Goal: Information Seeking & Learning: Learn about a topic

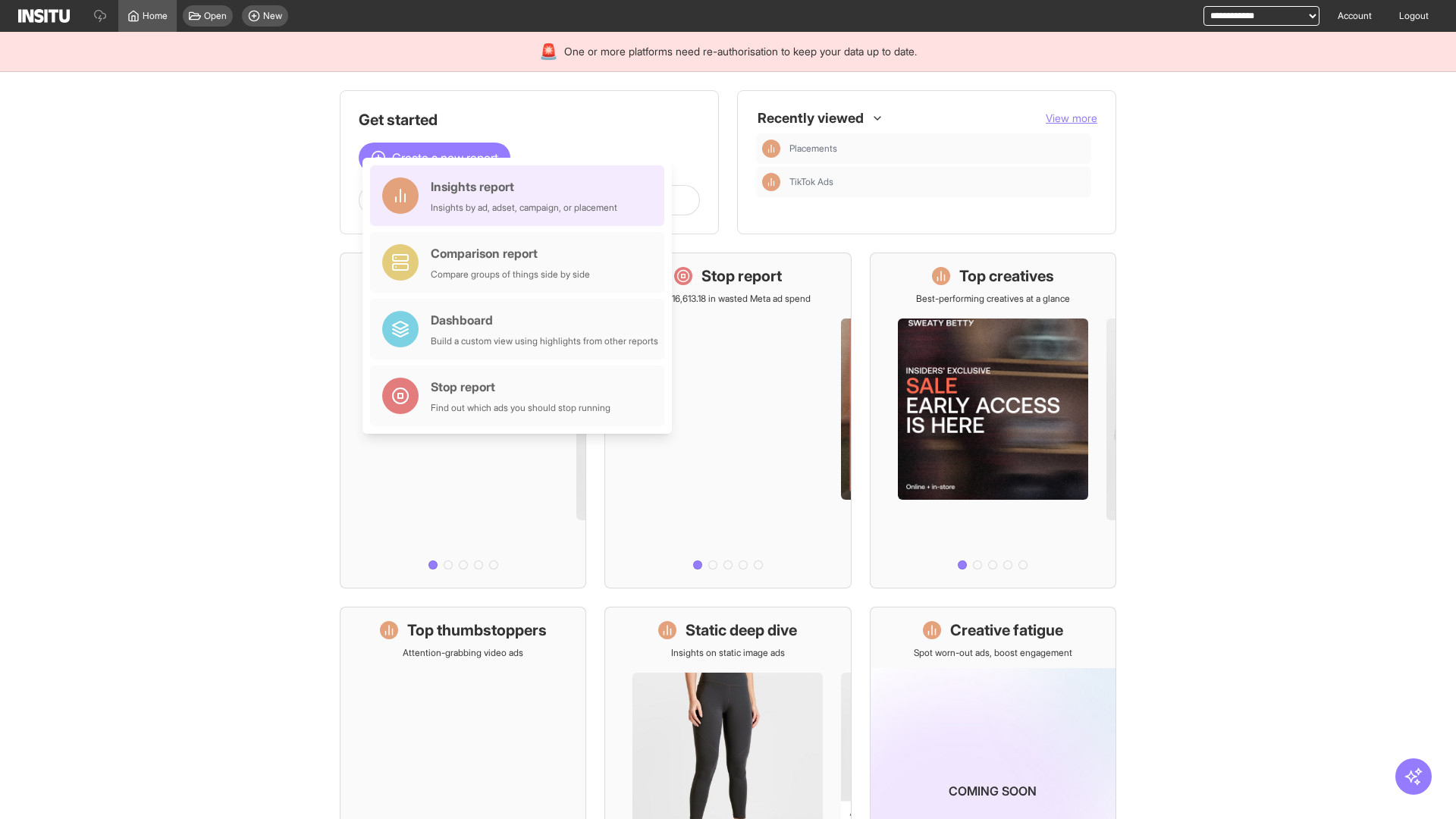
click at [521, 195] on div "Insights report Insights by ad, adset, campaign, or placement" at bounding box center [524, 196] width 187 height 37
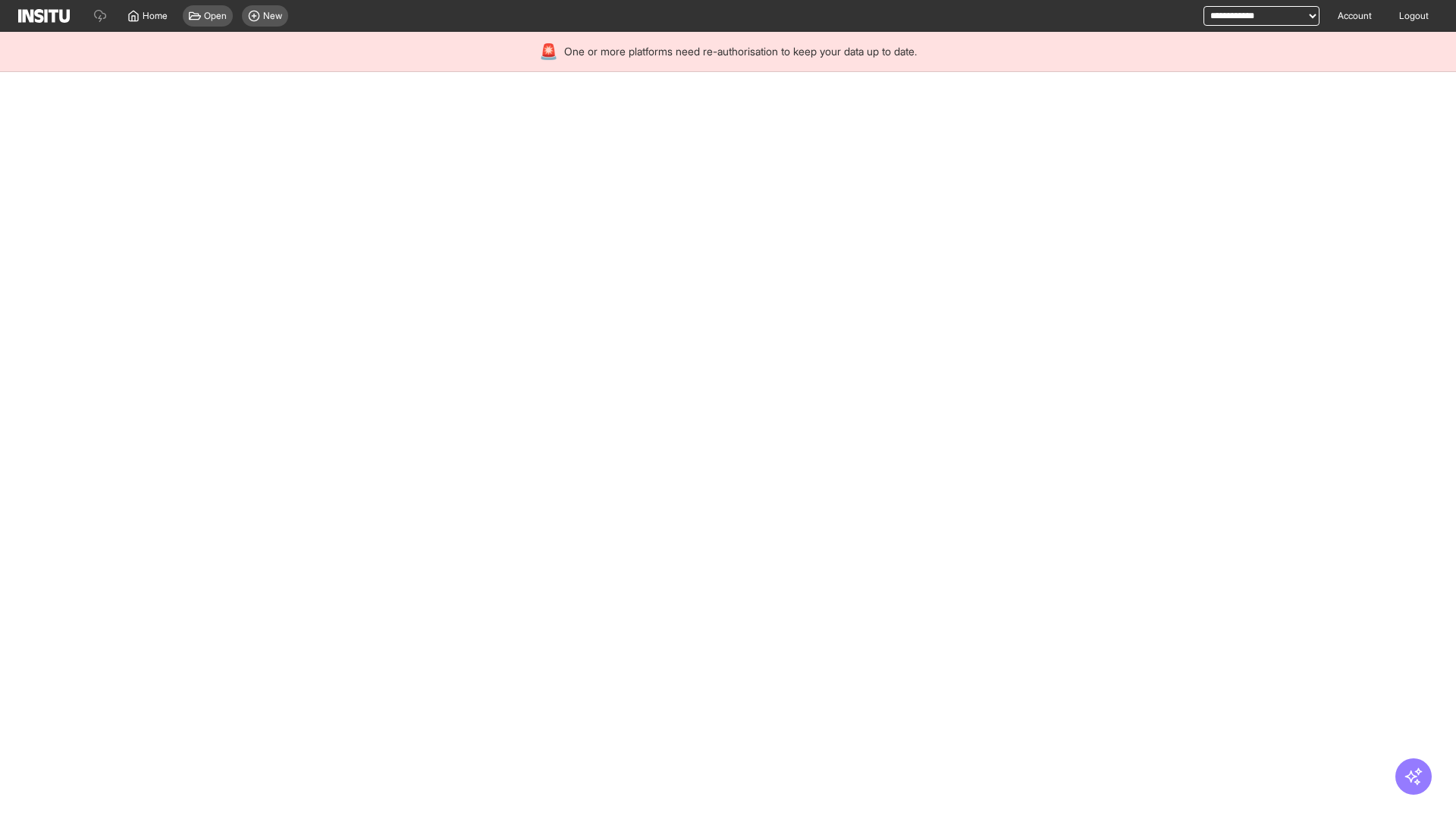
select select "**"
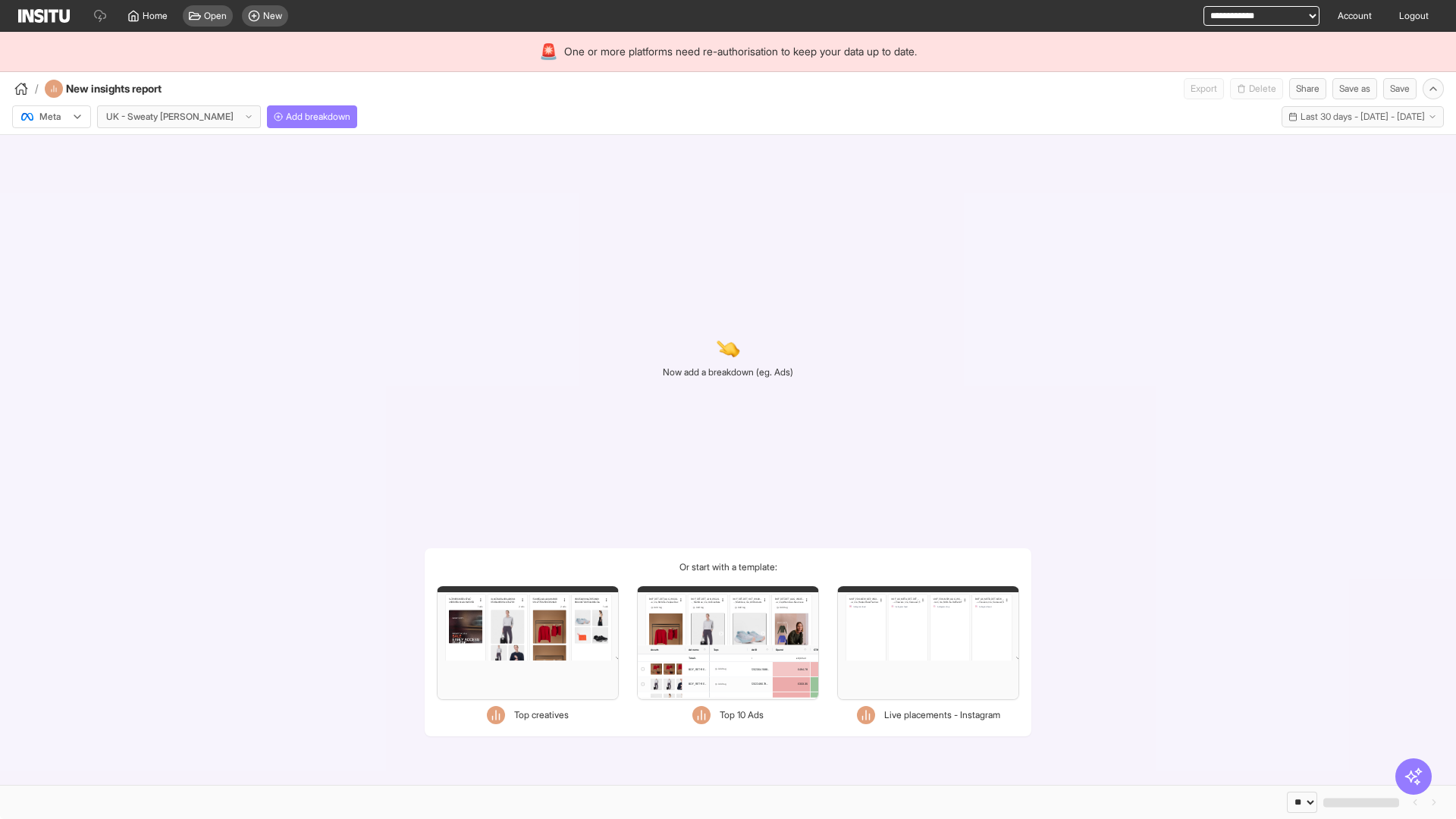
click at [51, 117] on div at bounding box center [41, 117] width 43 height 15
click at [51, 150] on span "Meta" at bounding box center [50, 150] width 20 height 14
click at [286, 117] on span "Add breakdown" at bounding box center [318, 117] width 65 height 13
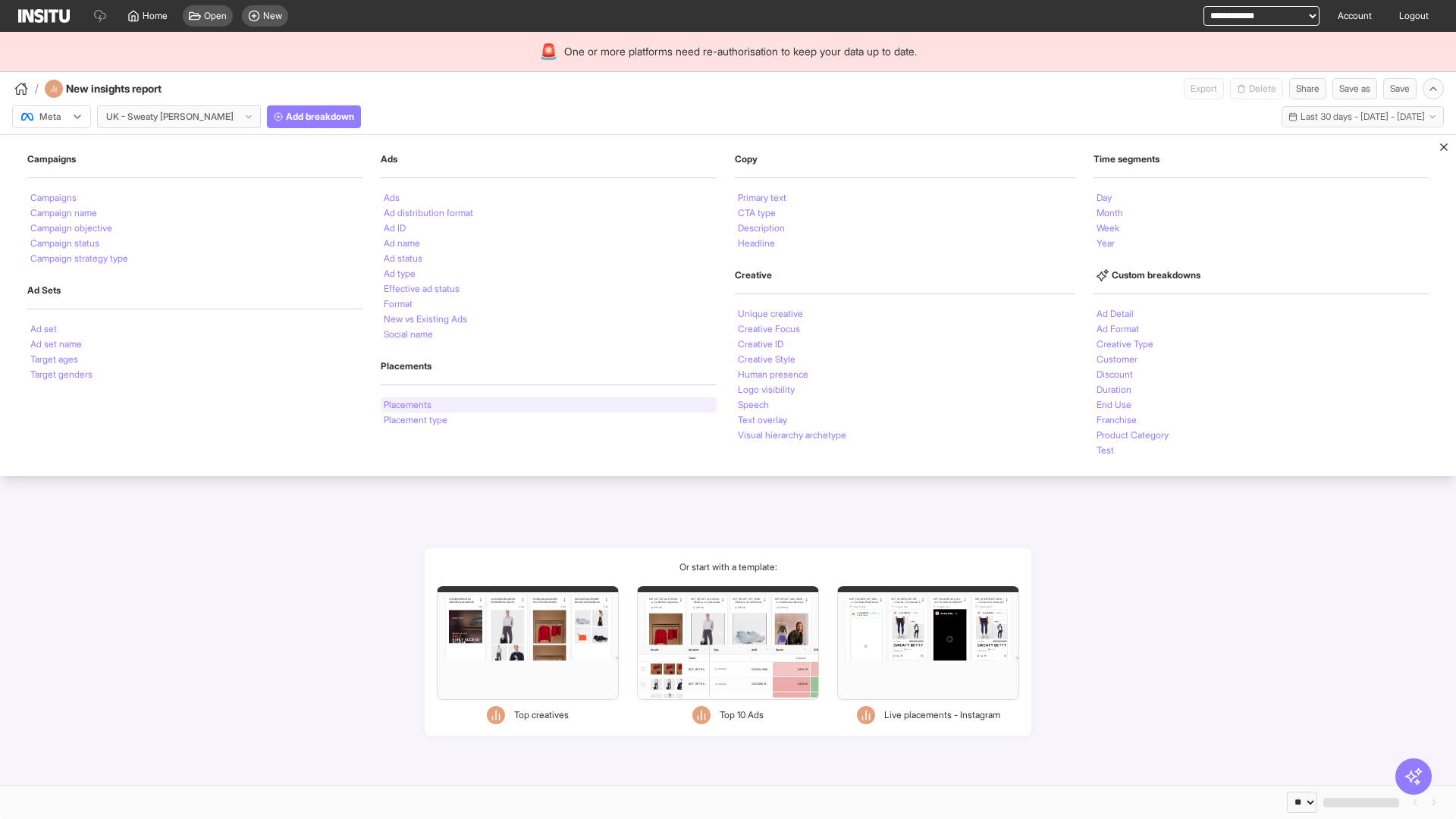
click at [407, 405] on li "Placements" at bounding box center [407, 404] width 47 height 9
